Goal: Task Accomplishment & Management: Manage account settings

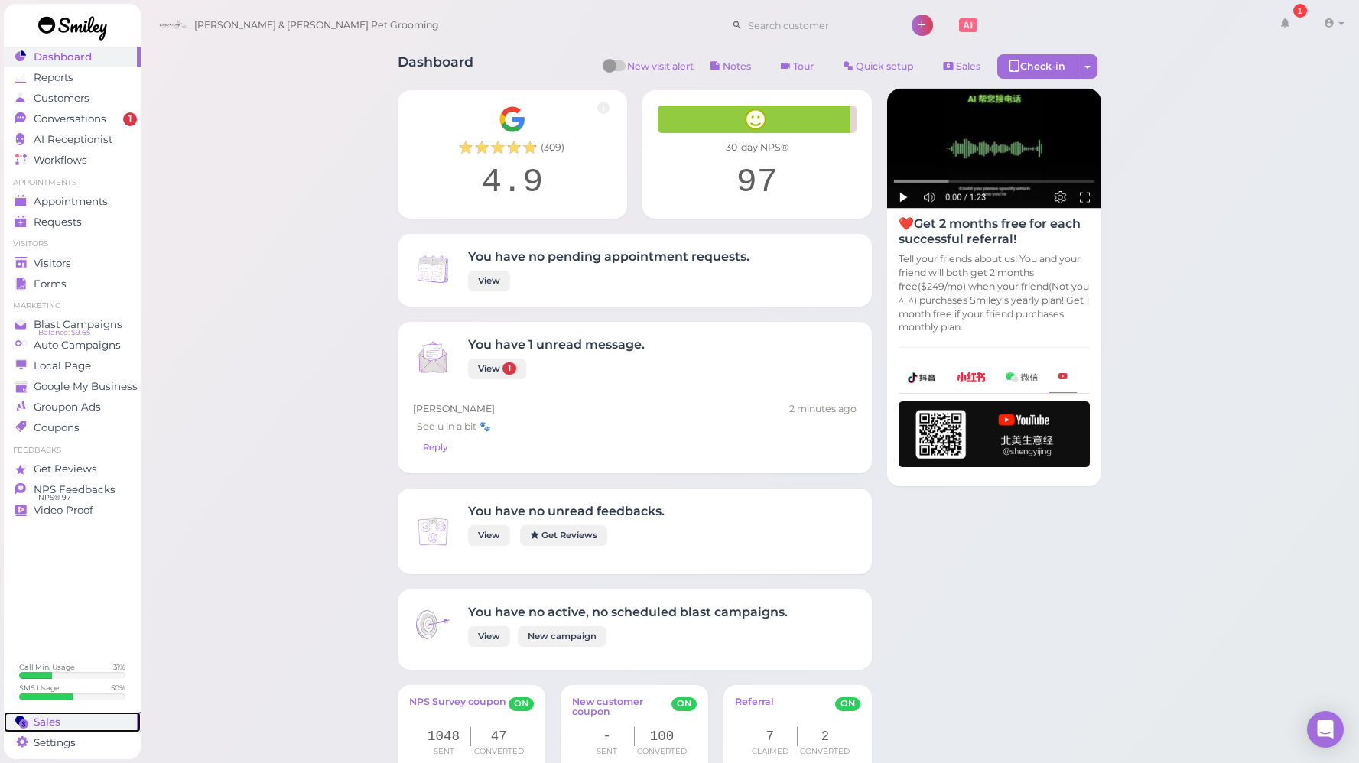
click at [40, 720] on span "Sales" at bounding box center [47, 722] width 27 height 13
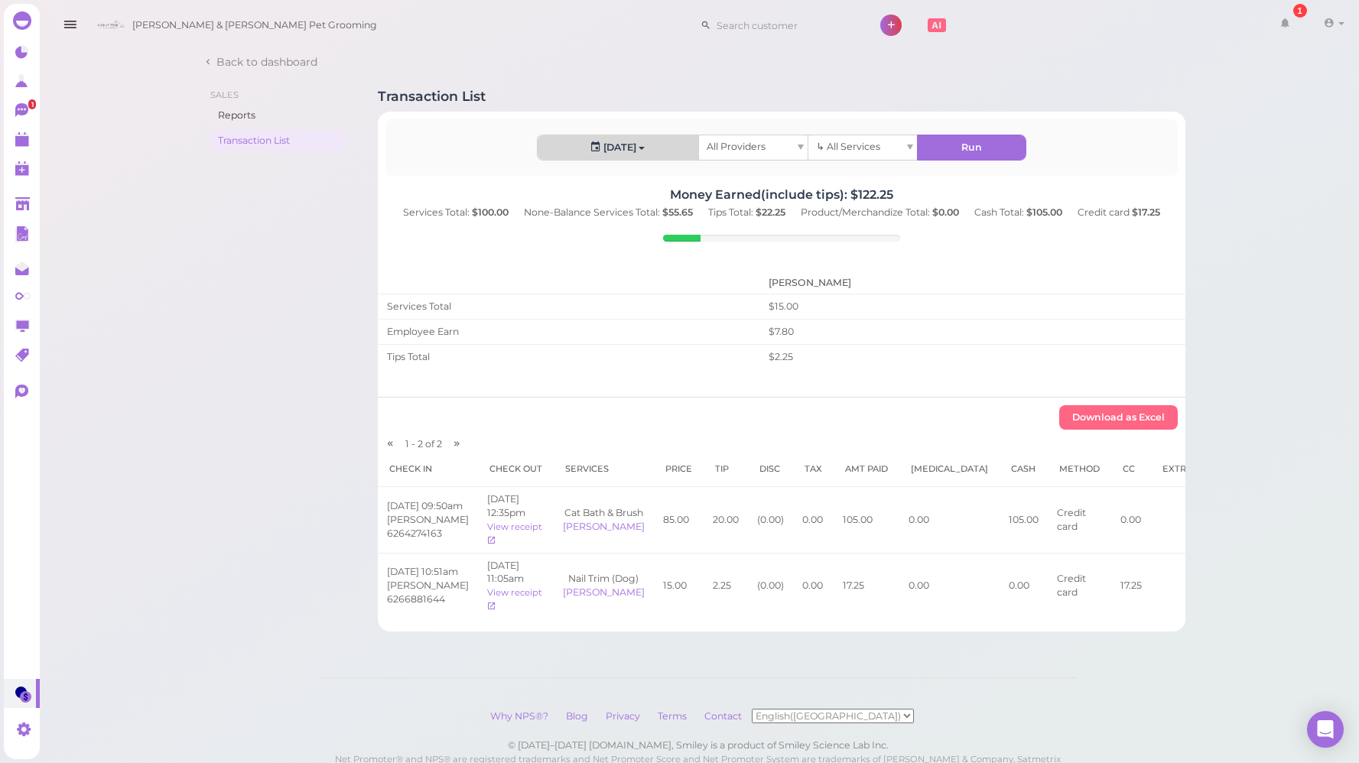
click at [648, 147] on button "[DATE]" at bounding box center [618, 147] width 161 height 24
click at [577, 324] on link "Custom" at bounding box center [577, 327] width 78 height 31
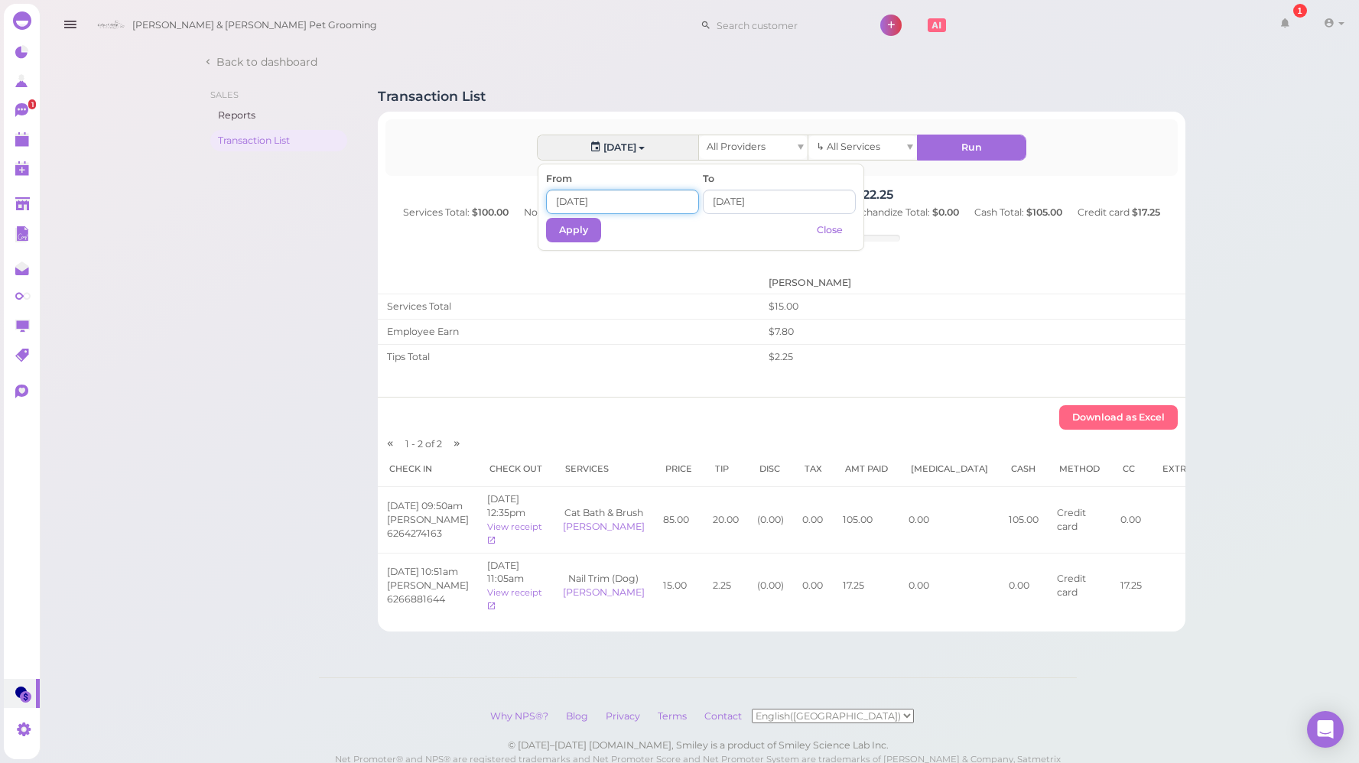
click at [581, 206] on input at bounding box center [622, 202] width 153 height 24
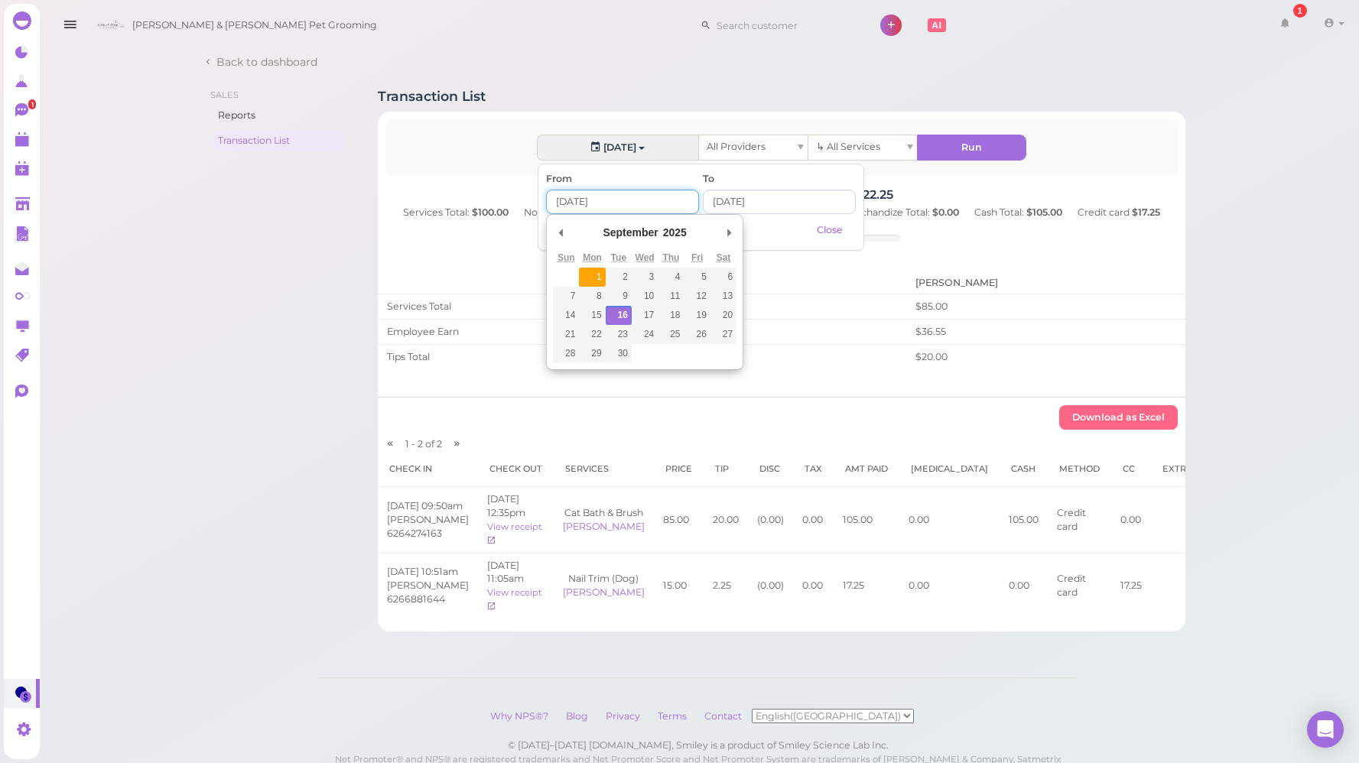
type input "[DATE]"
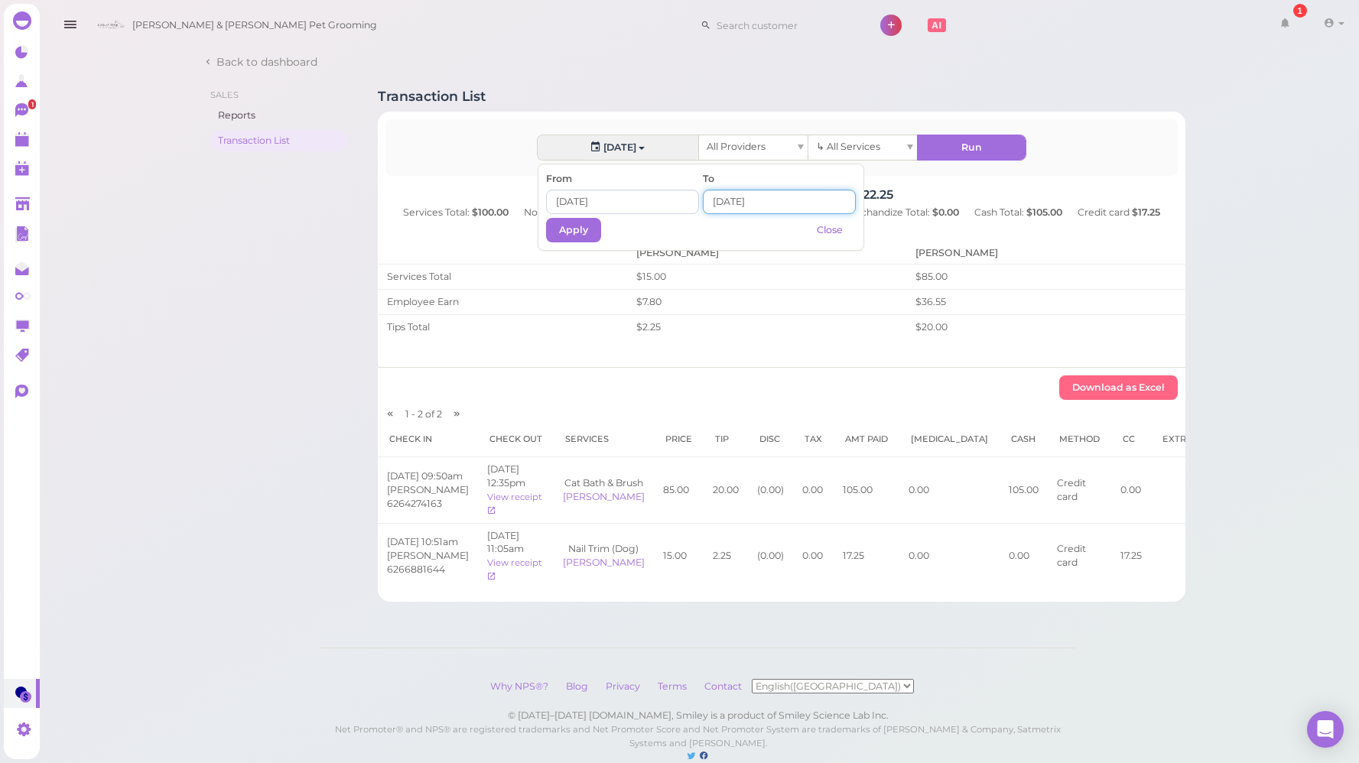
click at [740, 209] on input at bounding box center [779, 202] width 153 height 24
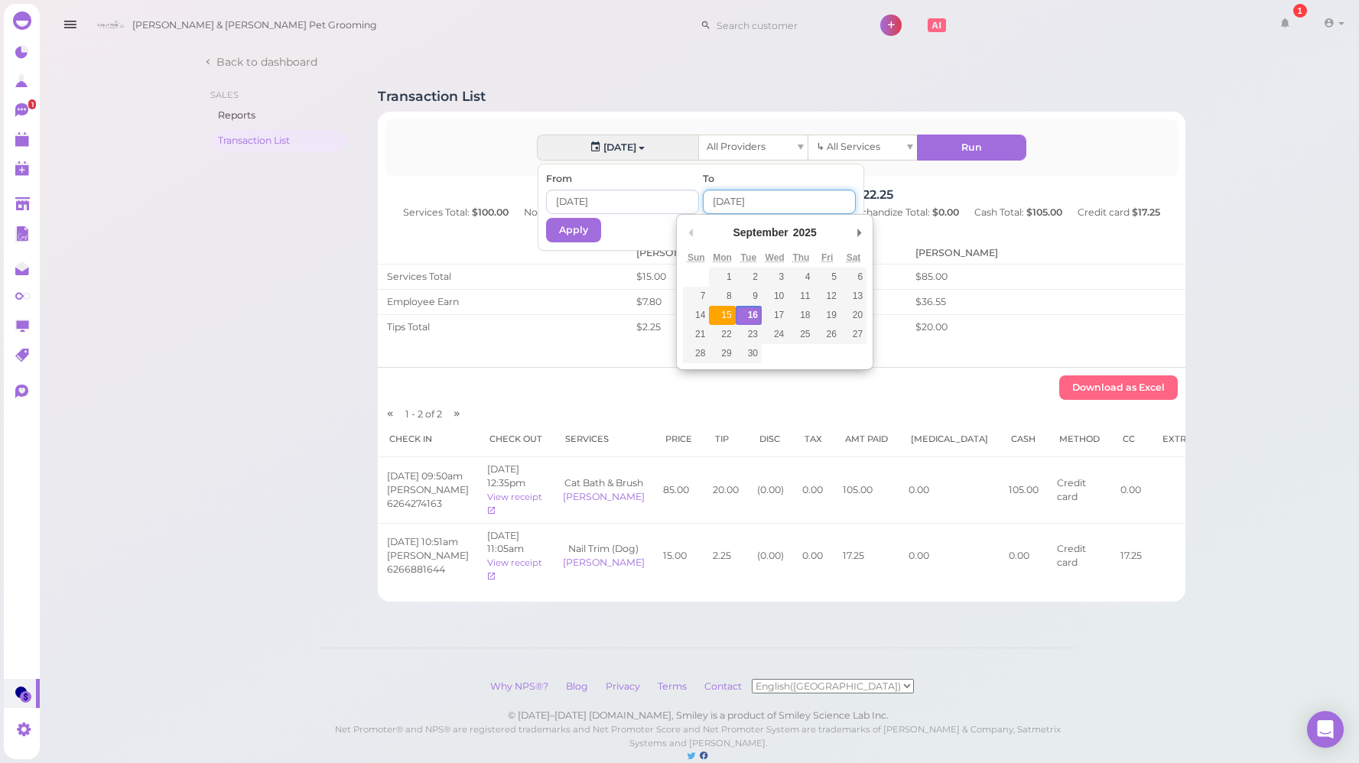
type input "2025-09-15"
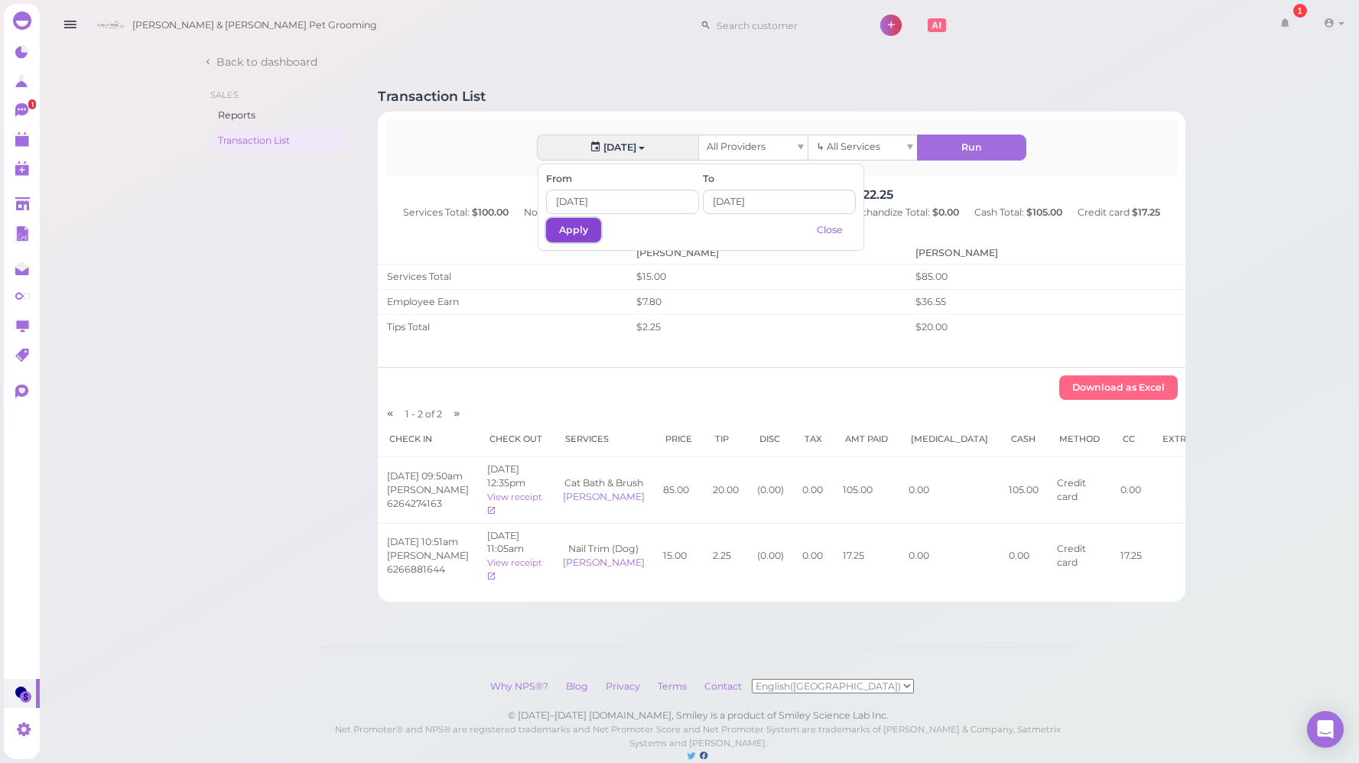
click at [580, 239] on button "Apply" at bounding box center [573, 230] width 55 height 24
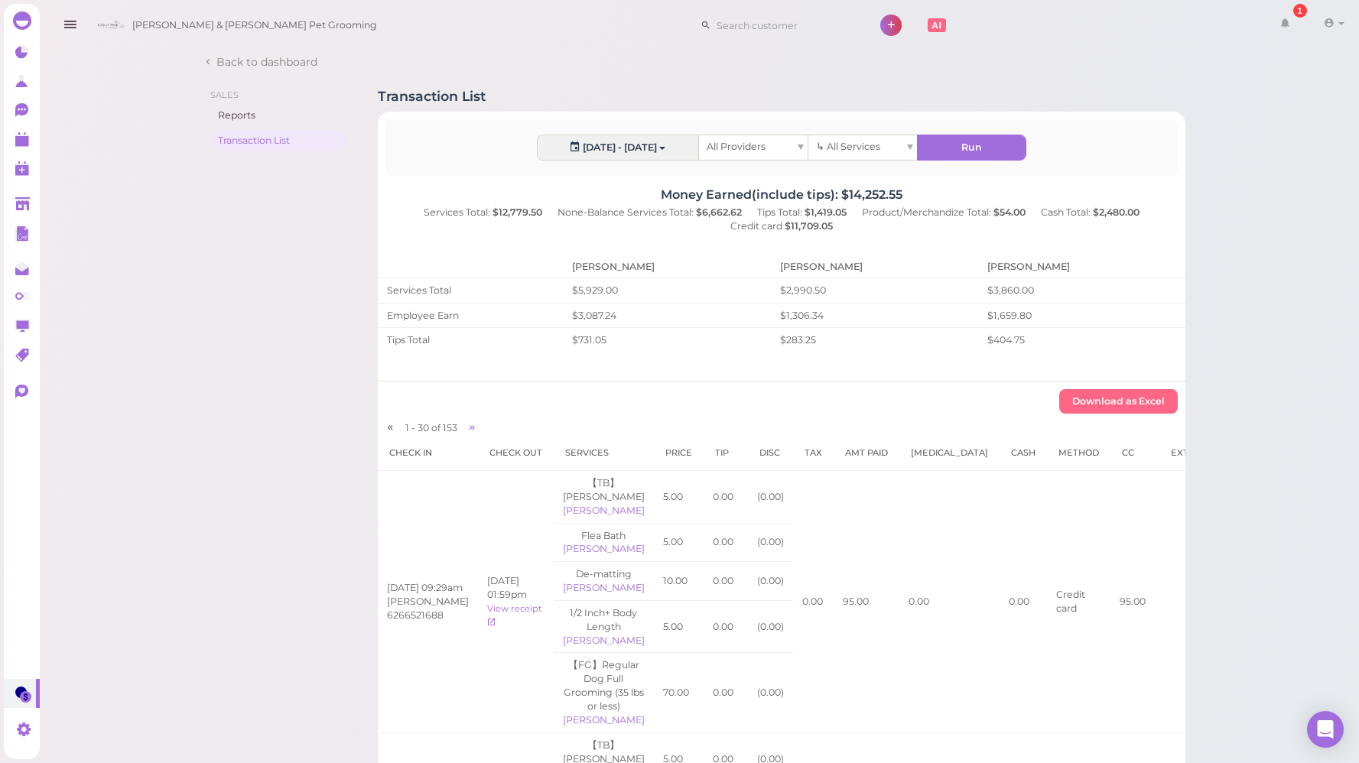
click at [1329, 15] on link at bounding box center [1334, 25] width 54 height 43
click at [1310, 127] on ul "Account Refer Friends Billings Logout" at bounding box center [1298, 88] width 126 height 82
click at [1342, 32] on link at bounding box center [1334, 25] width 54 height 43
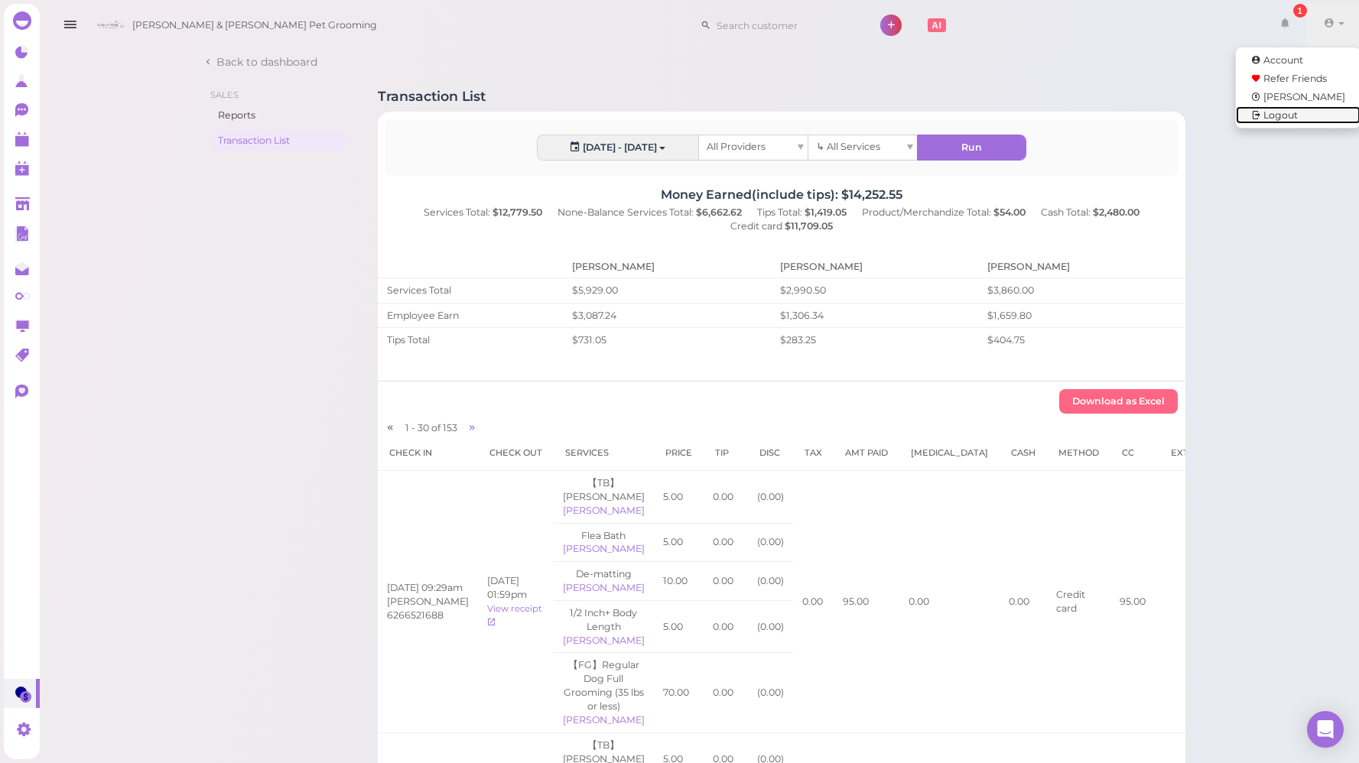
click at [1280, 121] on link "Logout" at bounding box center [1298, 115] width 125 height 18
